Goal: Information Seeking & Learning: Learn about a topic

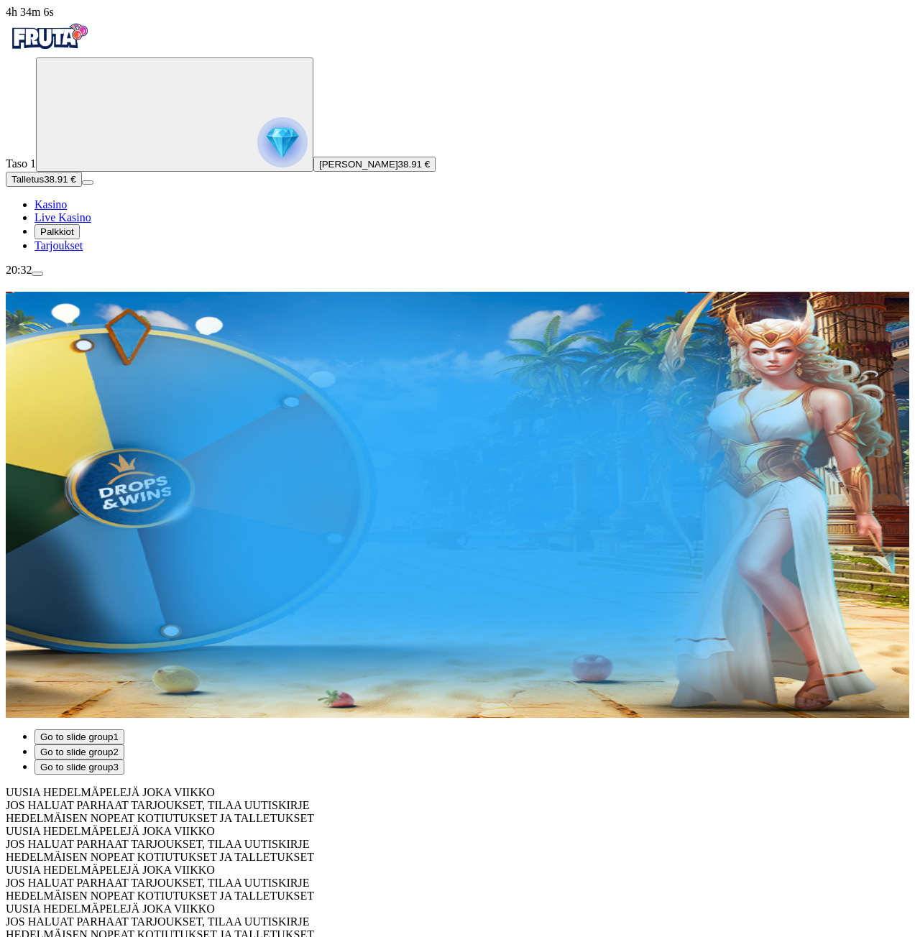
click at [74, 237] on span "Palkkiot" at bounding box center [57, 231] width 34 height 11
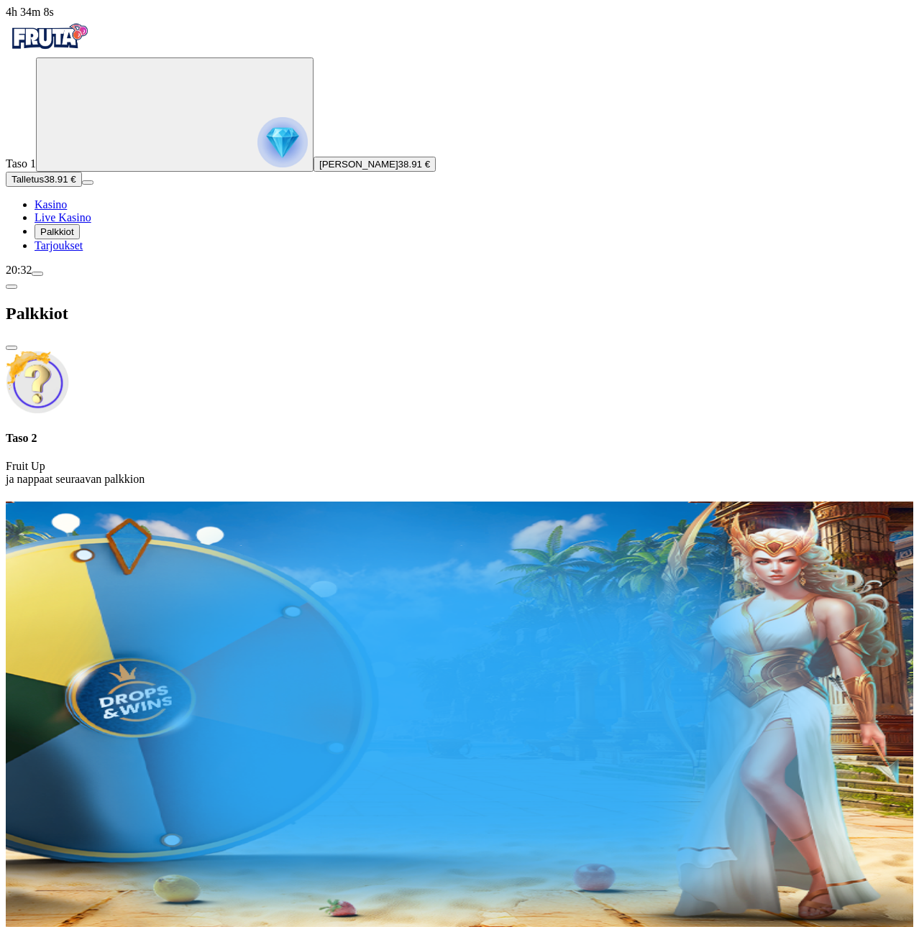
click at [321, 351] on div "Taso 2 Fruit Up ja nappaat seuraavan palkkion" at bounding box center [459, 419] width 907 height 136
click at [103, 172] on circle "Primary" at bounding box center [149, 113] width 147 height 147
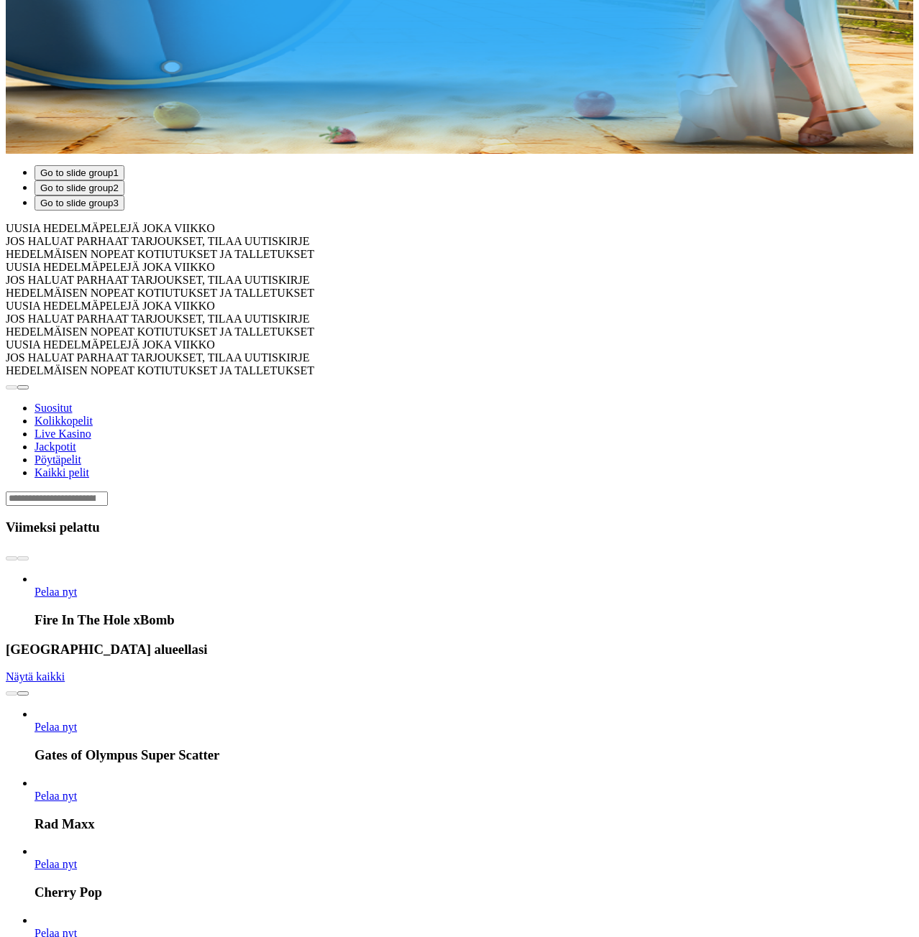
scroll to position [1160, 0]
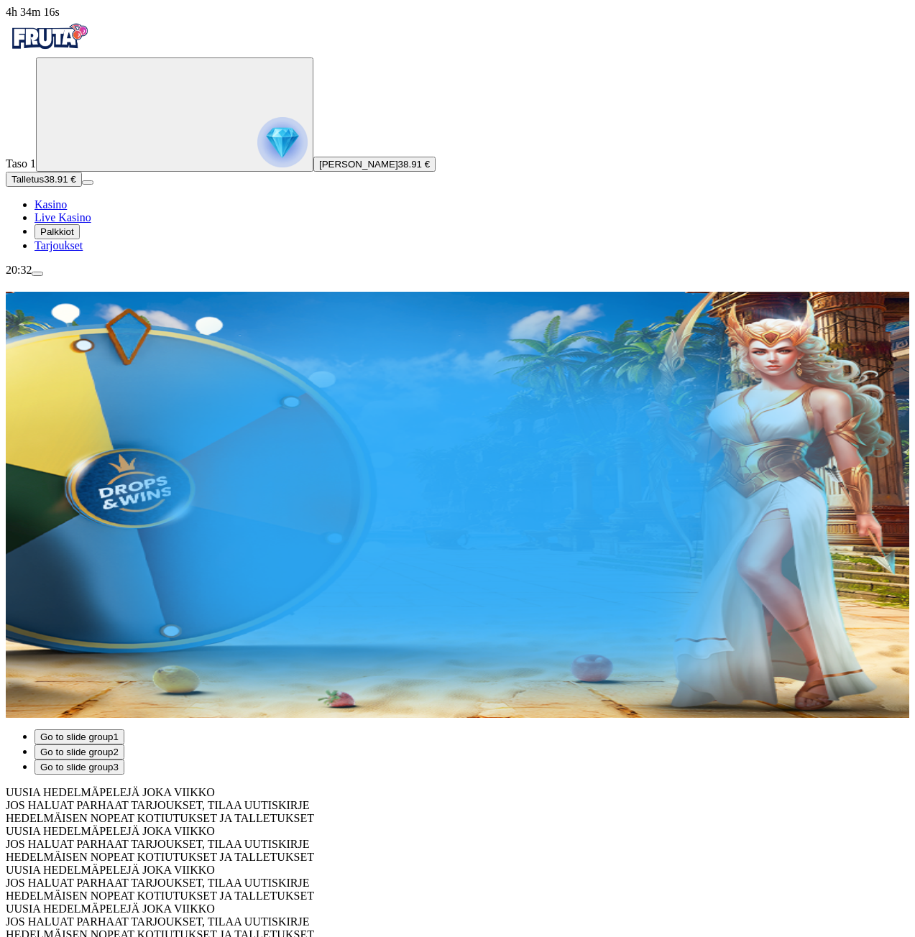
click at [83, 252] on span "Tarjoukset" at bounding box center [58, 245] width 48 height 12
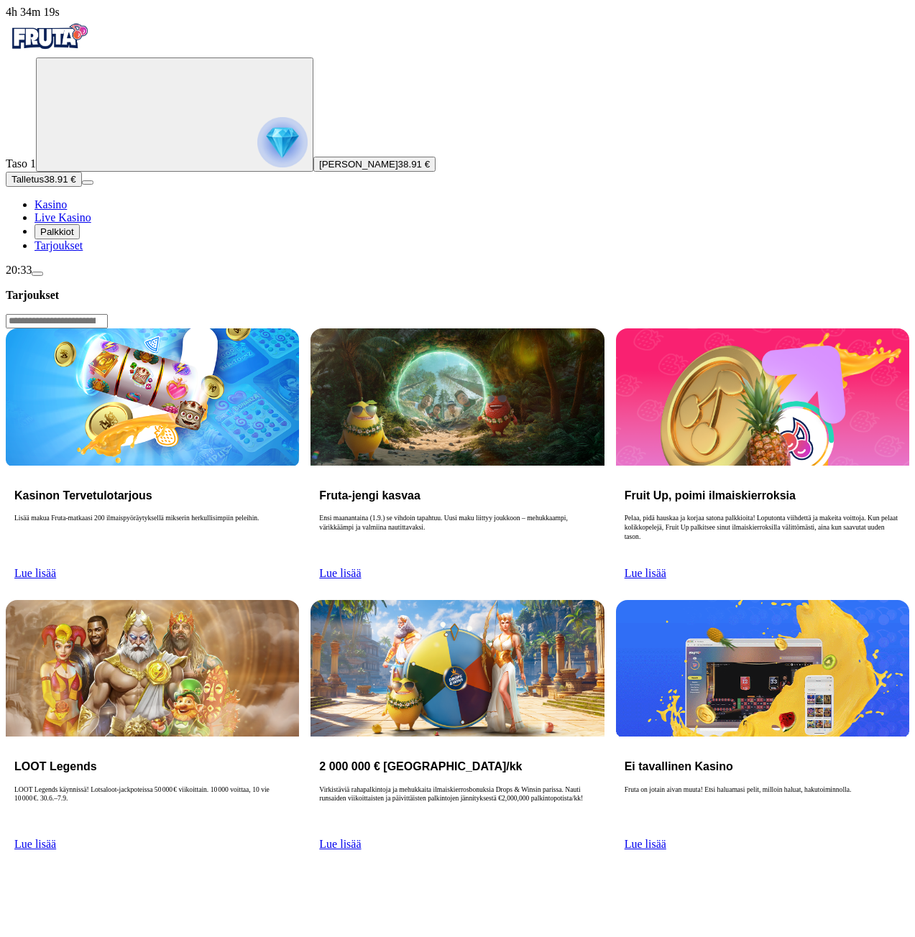
click at [56, 567] on span "Lue lisää" at bounding box center [35, 573] width 42 height 12
